Goal: Information Seeking & Learning: Learn about a topic

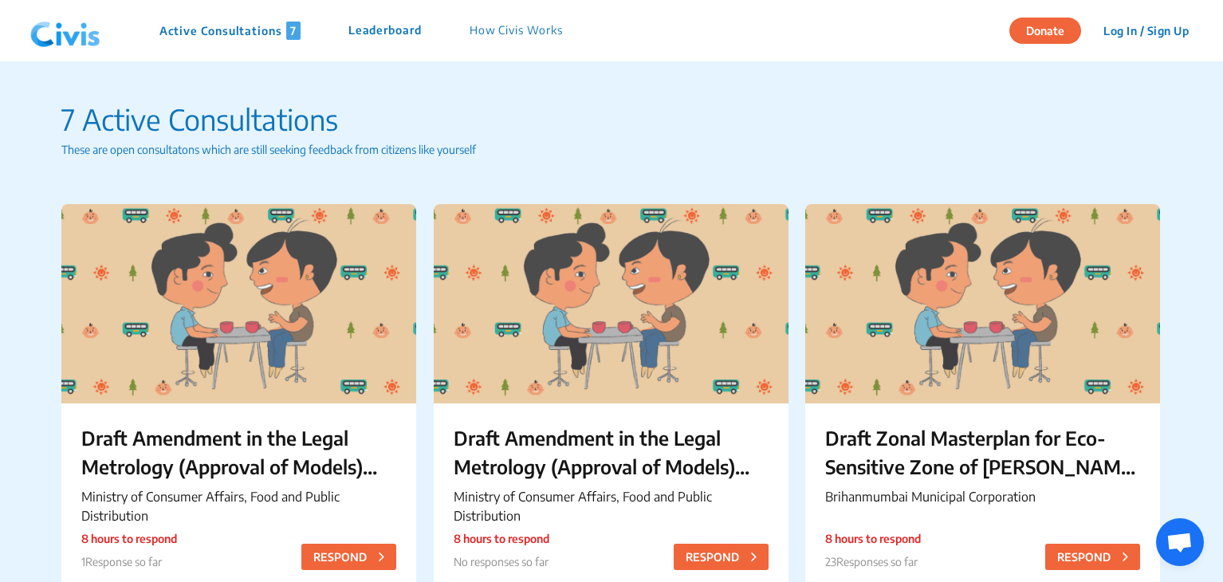
scroll to position [69, 0]
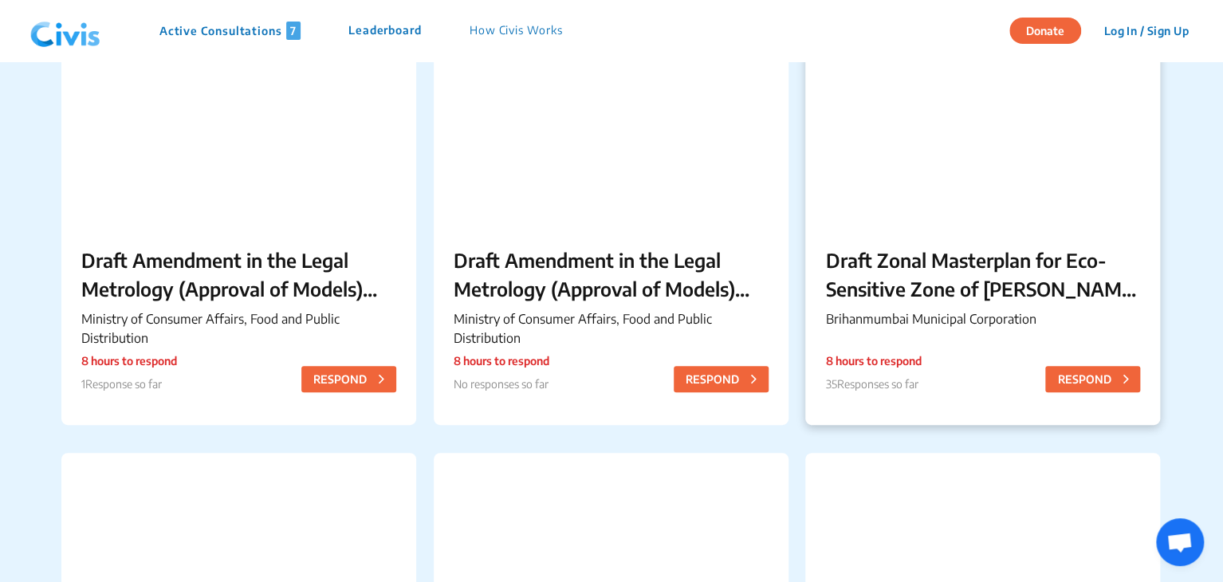
scroll to position [176, 0]
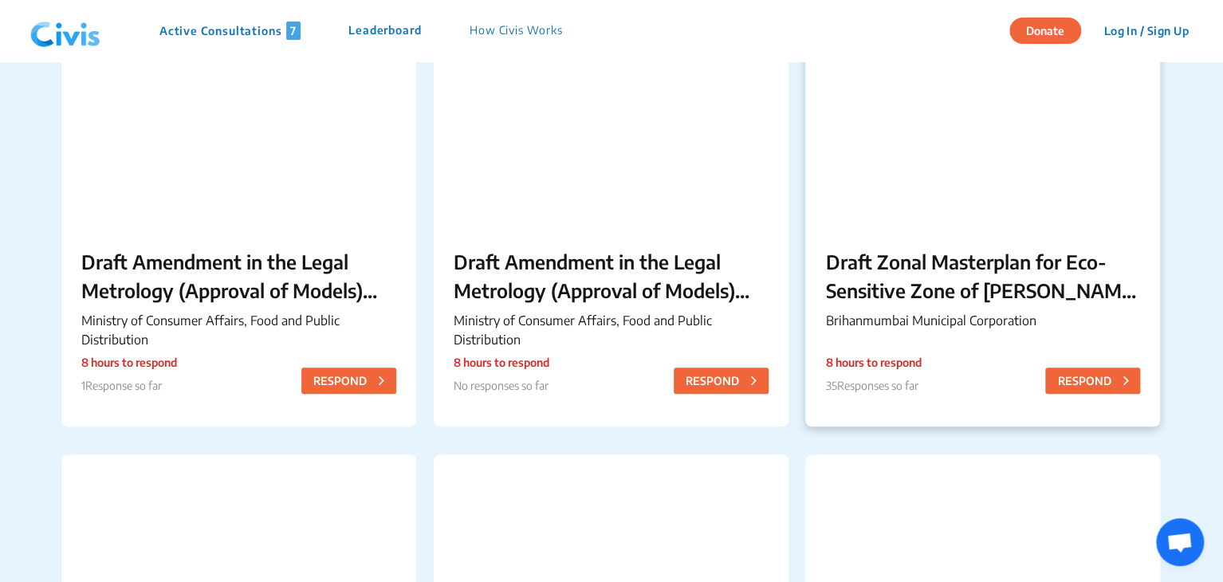
click at [876, 274] on p "Draft Zonal Masterplan for Eco- Sensitive Zone of [PERSON_NAME][GEOGRAPHIC_DATA]" at bounding box center [982, 275] width 315 height 57
